Goal: Communication & Community: Connect with others

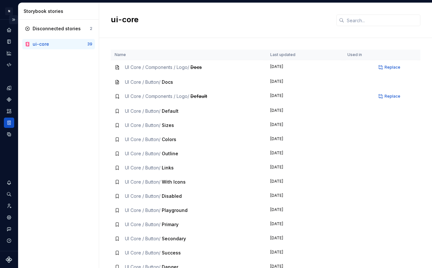
click at [15, 19] on button "Expand sidebar" at bounding box center [13, 19] width 9 height 9
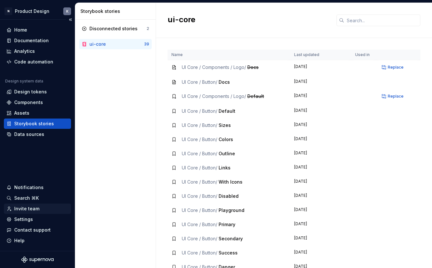
click at [27, 210] on div "Invite team" at bounding box center [26, 209] width 25 height 6
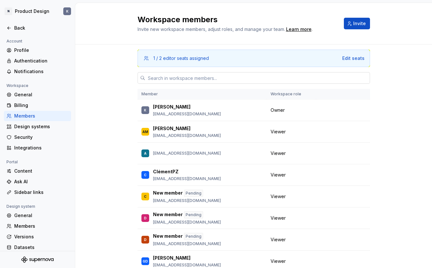
click at [226, 75] on input "text" at bounding box center [257, 78] width 225 height 12
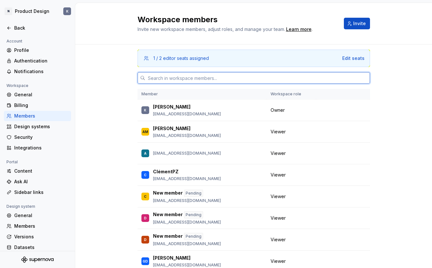
click at [242, 80] on input "text" at bounding box center [257, 78] width 225 height 12
paste input "[EMAIL_ADDRESS][DOMAIN_NAME]"
type input "[EMAIL_ADDRESS][DOMAIN_NAME]"
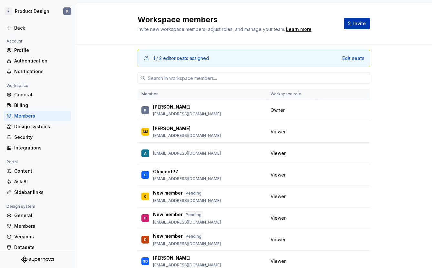
click at [357, 22] on span "Invite" at bounding box center [359, 23] width 13 height 6
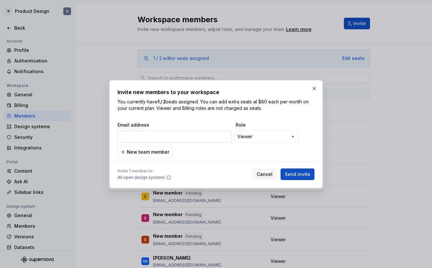
click at [192, 135] on input "email" at bounding box center [174, 137] width 114 height 12
type input "[EMAIL_ADDRESS][DOMAIN_NAME]"
click at [305, 175] on span "Send invite" at bounding box center [297, 174] width 25 height 6
